Goal: Task Accomplishment & Management: Complete application form

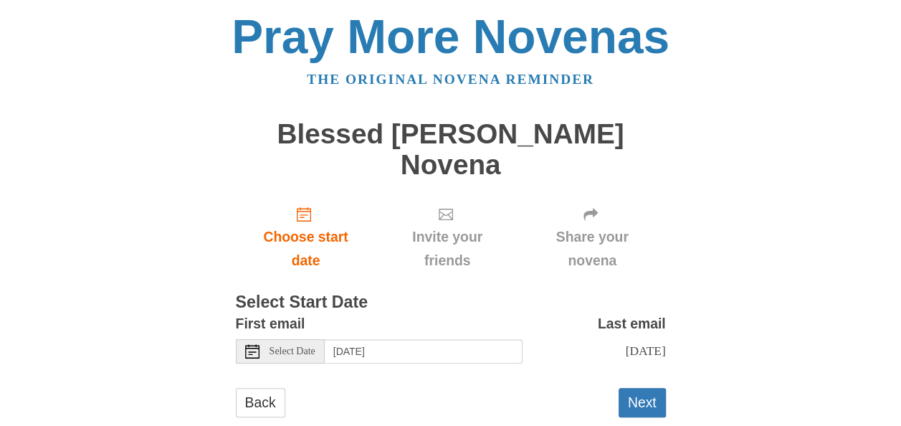
scroll to position [16, 0]
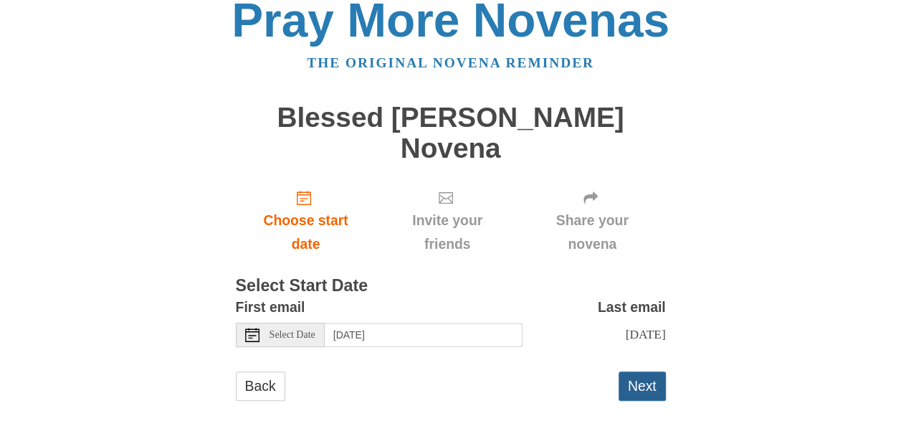
click at [638, 371] on button "Next" at bounding box center [642, 385] width 47 height 29
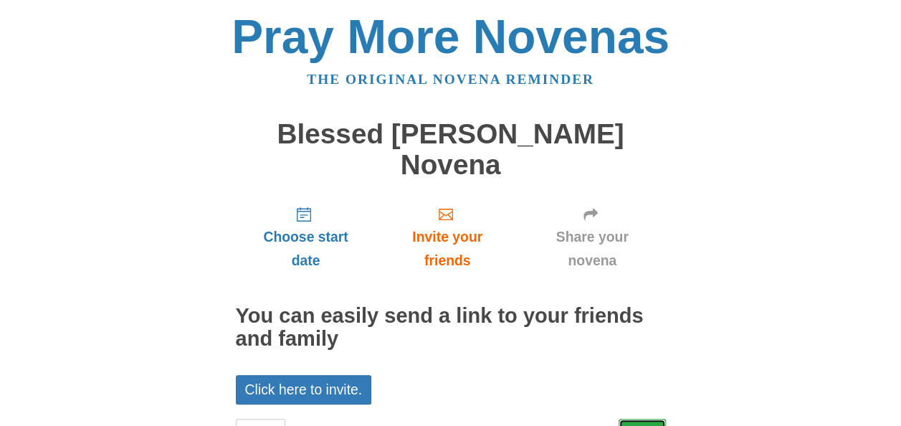
click at [641, 419] on link "Next" at bounding box center [642, 433] width 47 height 29
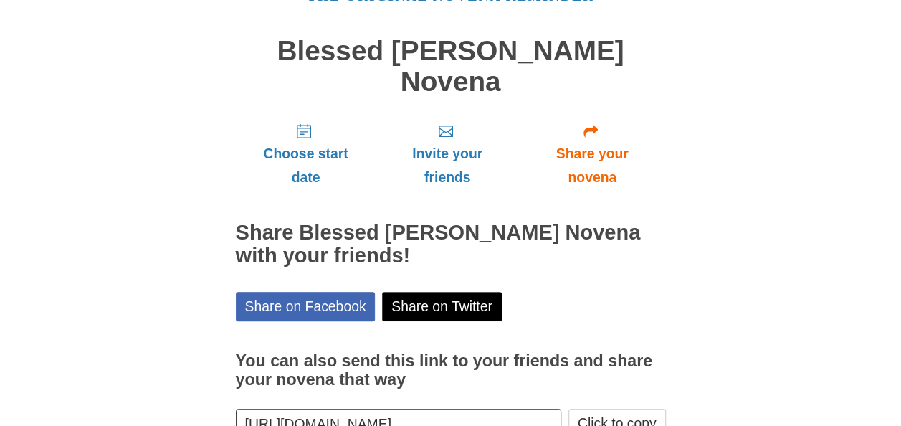
scroll to position [148, 0]
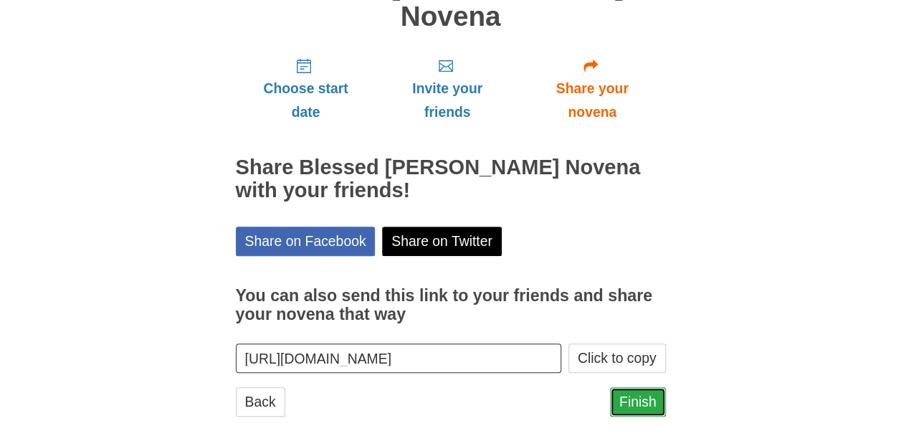
click at [638, 387] on link "Finish" at bounding box center [638, 401] width 56 height 29
